Goal: Communication & Community: Answer question/provide support

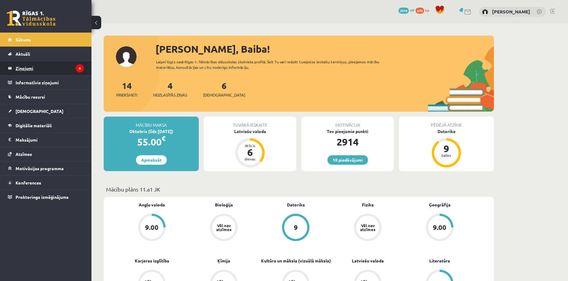
click at [33, 67] on legend "Ziņojumi 4" at bounding box center [50, 68] width 68 height 14
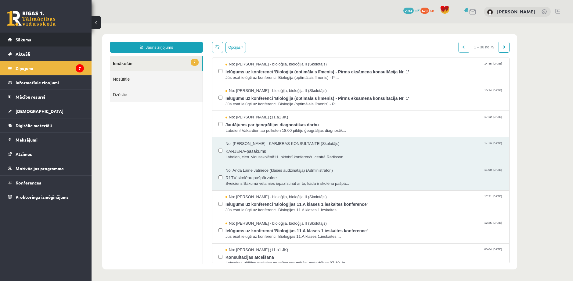
click at [28, 45] on link "Sākums" at bounding box center [46, 40] width 76 height 14
